Goal: Book appointment/travel/reservation

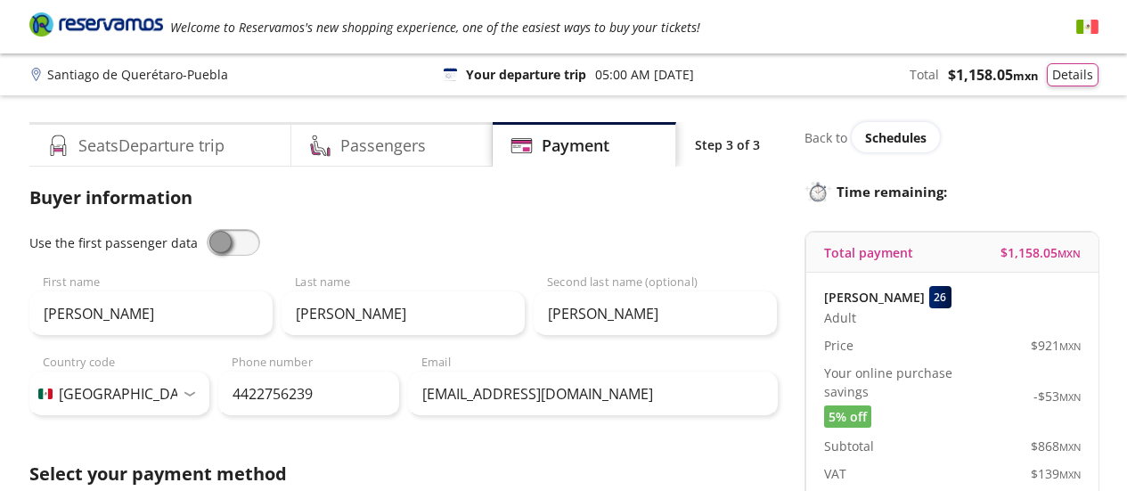
select select "MX"
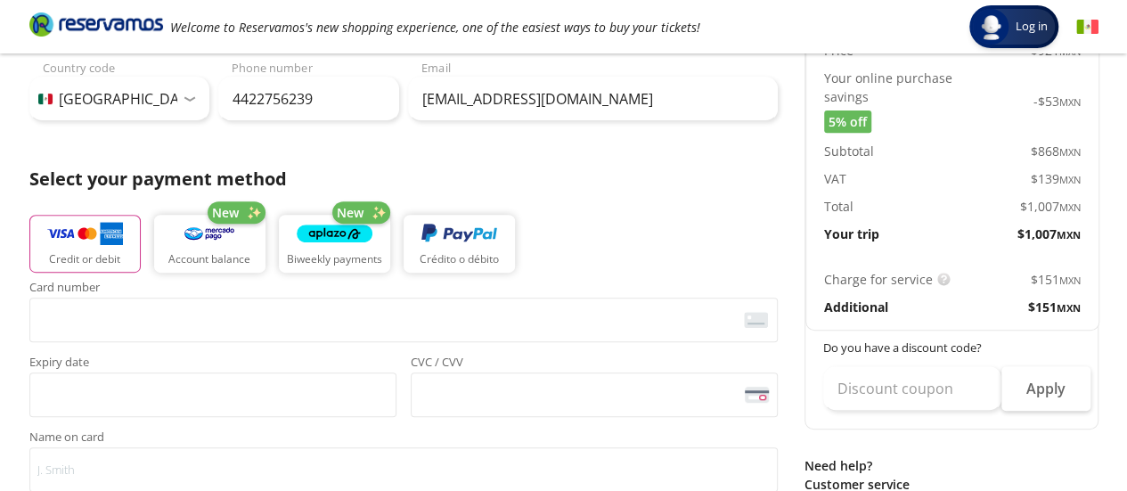
scroll to position [267, 0]
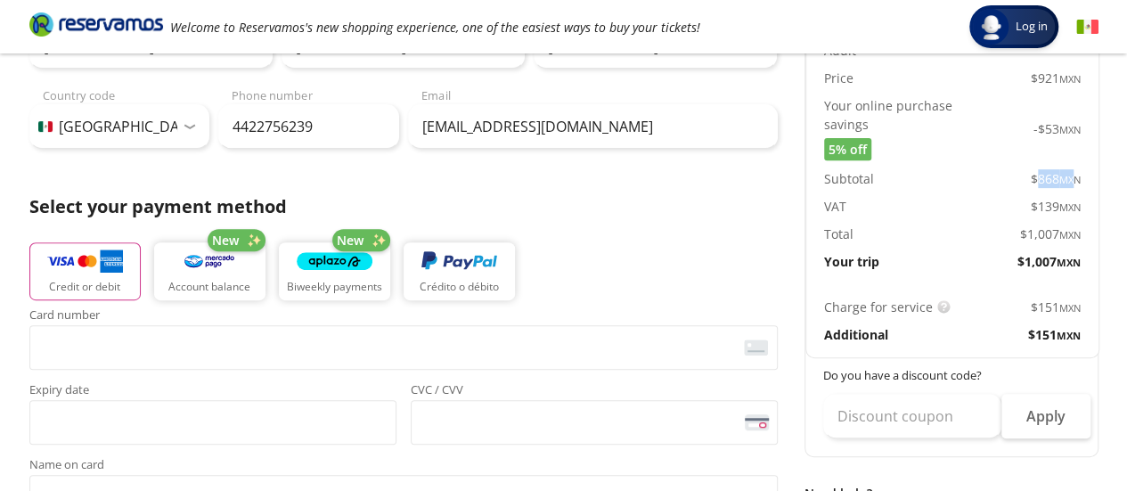
drag, startPoint x: 1032, startPoint y: 179, endPoint x: 1065, endPoint y: 183, distance: 33.1
click at [1065, 183] on span "$ 868 MXN" at bounding box center [1055, 178] width 50 height 19
drag, startPoint x: 1029, startPoint y: 208, endPoint x: 1049, endPoint y: 205, distance: 20.7
click at [1049, 205] on span "$ 139 MXN" at bounding box center [1055, 206] width 50 height 19
drag, startPoint x: 1033, startPoint y: 308, endPoint x: 1070, endPoint y: 305, distance: 37.6
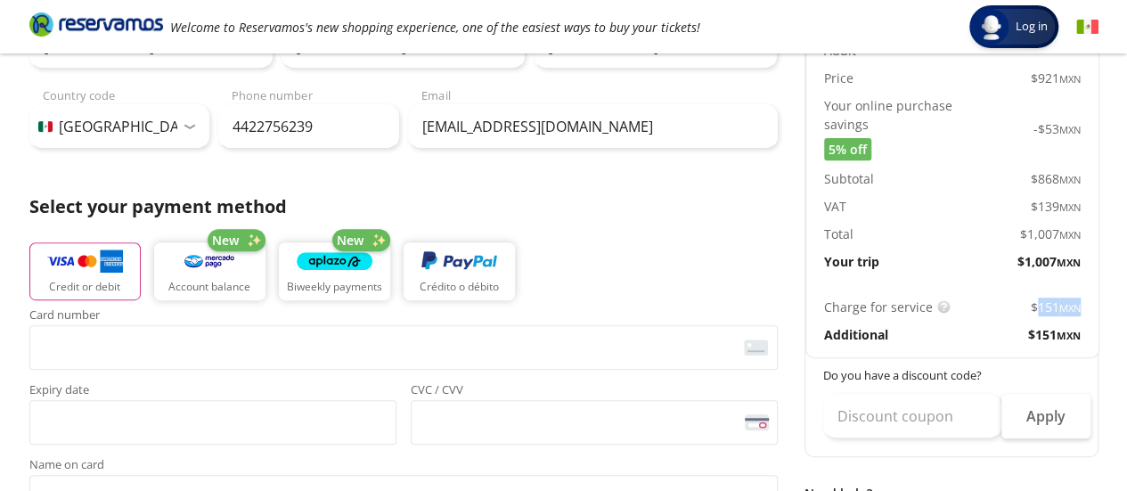
click at [1070, 305] on span "$ 151 MXN" at bounding box center [1055, 306] width 50 height 19
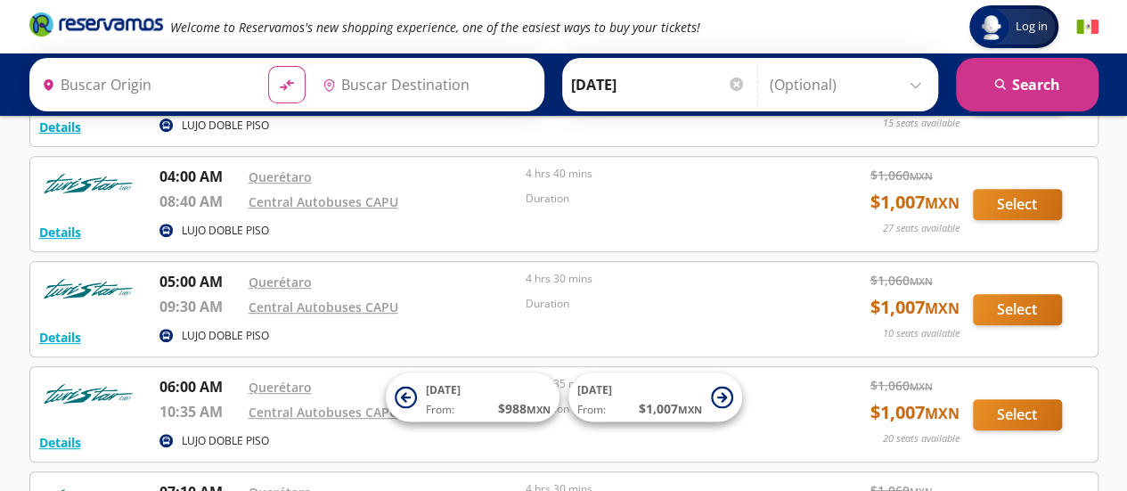
type input "Querétaro, Querétaro"
type input "Central Autobuses Capu, [GEOGRAPHIC_DATA]"
